Goal: Task Accomplishment & Management: Use online tool/utility

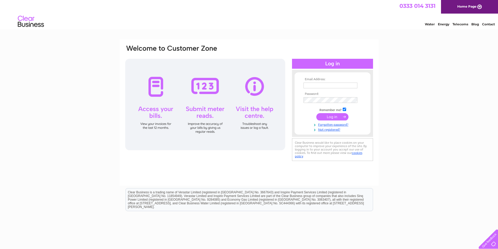
type input "jcosteopath@yahoo.co.uk"
click at [334, 118] on input "submit" at bounding box center [332, 116] width 32 height 7
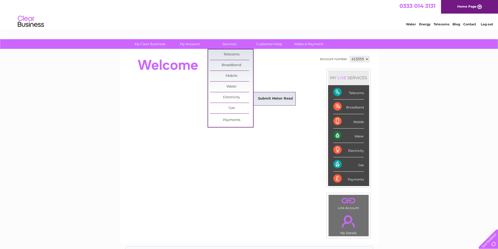
click at [268, 97] on link "Submit Meter Read" at bounding box center [275, 99] width 43 height 10
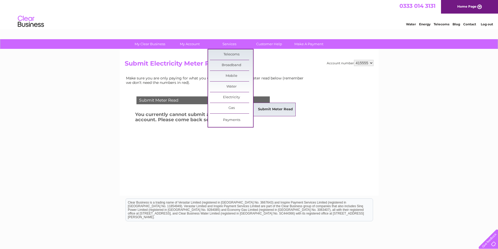
click at [262, 113] on link "Submit Meter Read" at bounding box center [275, 109] width 43 height 10
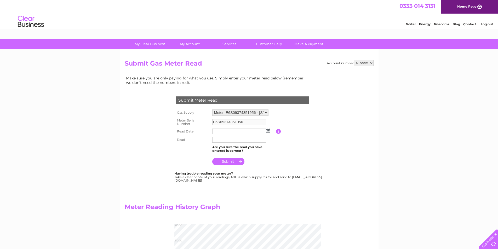
click at [268, 131] on img at bounding box center [268, 131] width 4 height 4
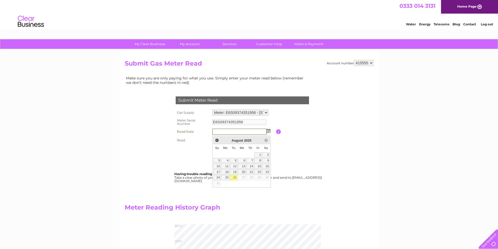
click at [237, 180] on link "26" at bounding box center [233, 177] width 7 height 5
type input "[DATE]"
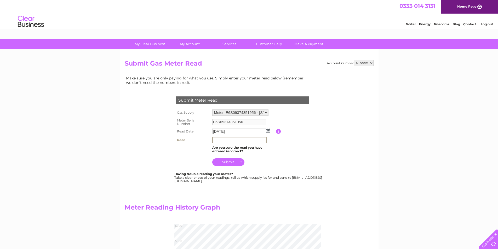
click at [221, 143] on input "text" at bounding box center [239, 140] width 54 height 6
click at [234, 142] on input "05122" at bounding box center [239, 140] width 54 height 6
type input "05122"
click at [231, 165] on input "submit" at bounding box center [228, 161] width 32 height 7
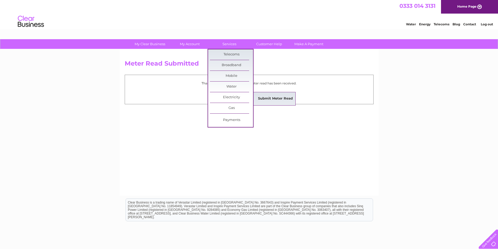
click at [262, 99] on link "Submit Meter Read" at bounding box center [275, 99] width 43 height 10
